Goal: Check status: Check status

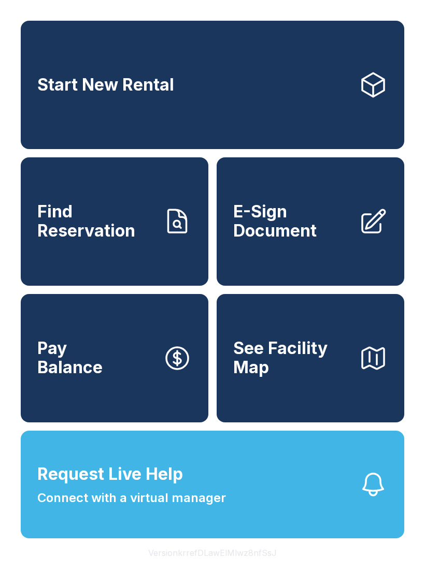
click at [94, 258] on link "Find Reservation" at bounding box center [114, 221] width 187 height 128
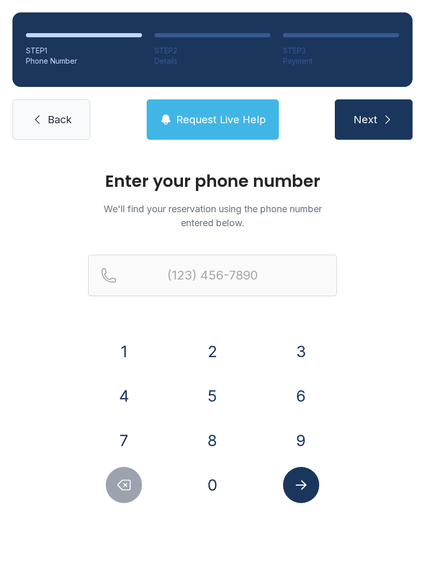
click at [223, 441] on button "8" at bounding box center [212, 440] width 36 height 36
click at [130, 359] on button "1" at bounding box center [124, 351] width 36 height 36
click at [301, 348] on button "3" at bounding box center [301, 351] width 36 height 36
click at [213, 451] on button "8" at bounding box center [212, 440] width 36 height 36
click at [298, 358] on button "3" at bounding box center [301, 351] width 36 height 36
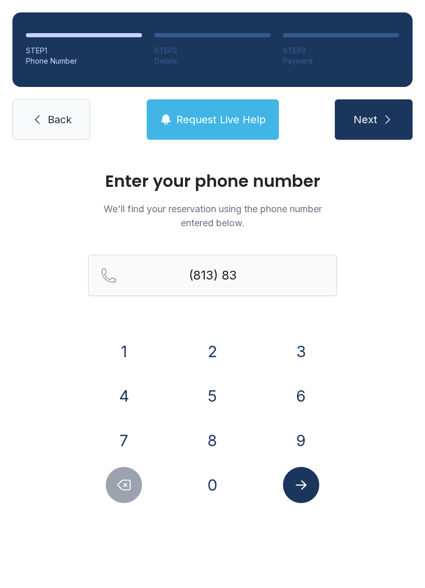
click at [216, 498] on button "0" at bounding box center [212, 485] width 36 height 36
click at [220, 352] on button "2" at bounding box center [212, 351] width 36 height 36
click at [220, 351] on button "2" at bounding box center [212, 351] width 36 height 36
click at [117, 444] on button "7" at bounding box center [124, 440] width 36 height 36
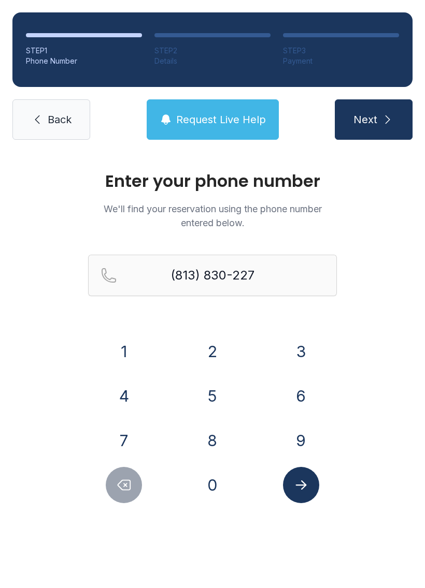
type input "[PHONE_NUMBER]"
click at [302, 485] on icon "Submit lookup form" at bounding box center [300, 484] width 11 height 9
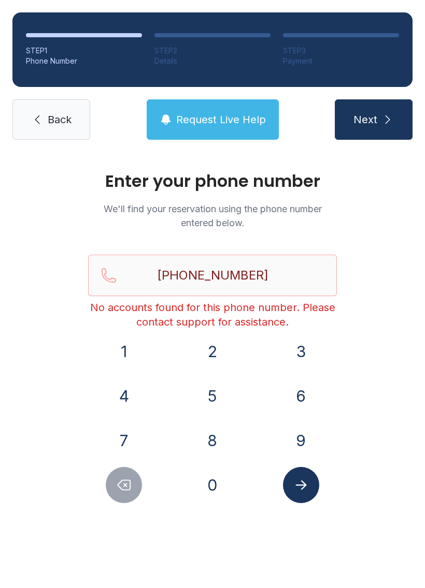
click at [46, 134] on link "Back" at bounding box center [51, 119] width 78 height 40
